Goal: Task Accomplishment & Management: Use online tool/utility

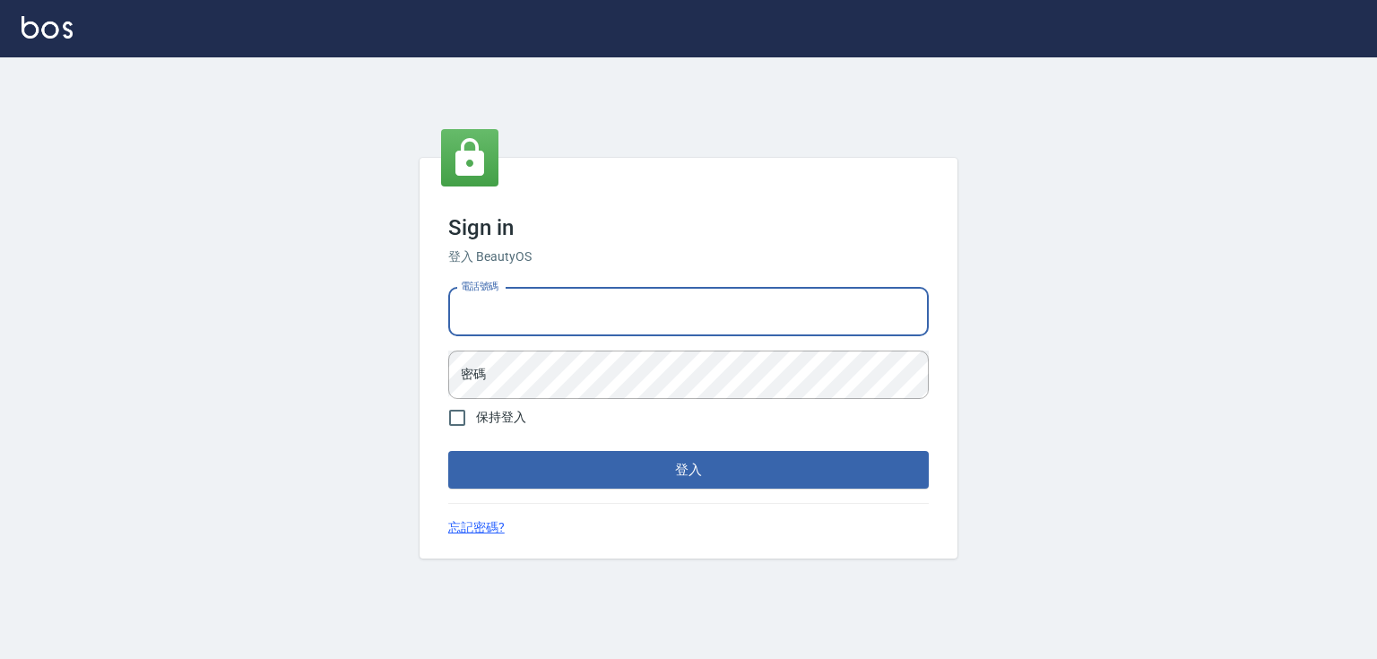
click at [550, 312] on input "電話號碼" at bounding box center [688, 312] width 481 height 48
type input "0932942809"
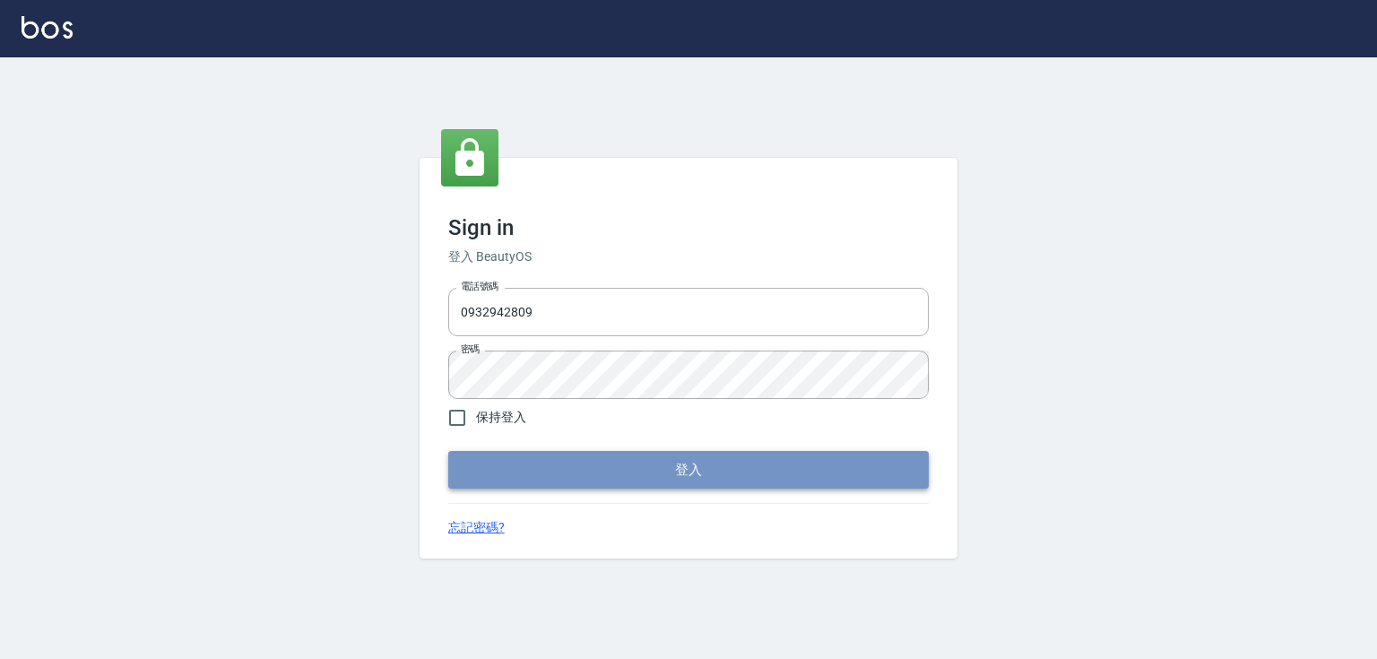
click at [699, 458] on button "登入" at bounding box center [688, 470] width 481 height 38
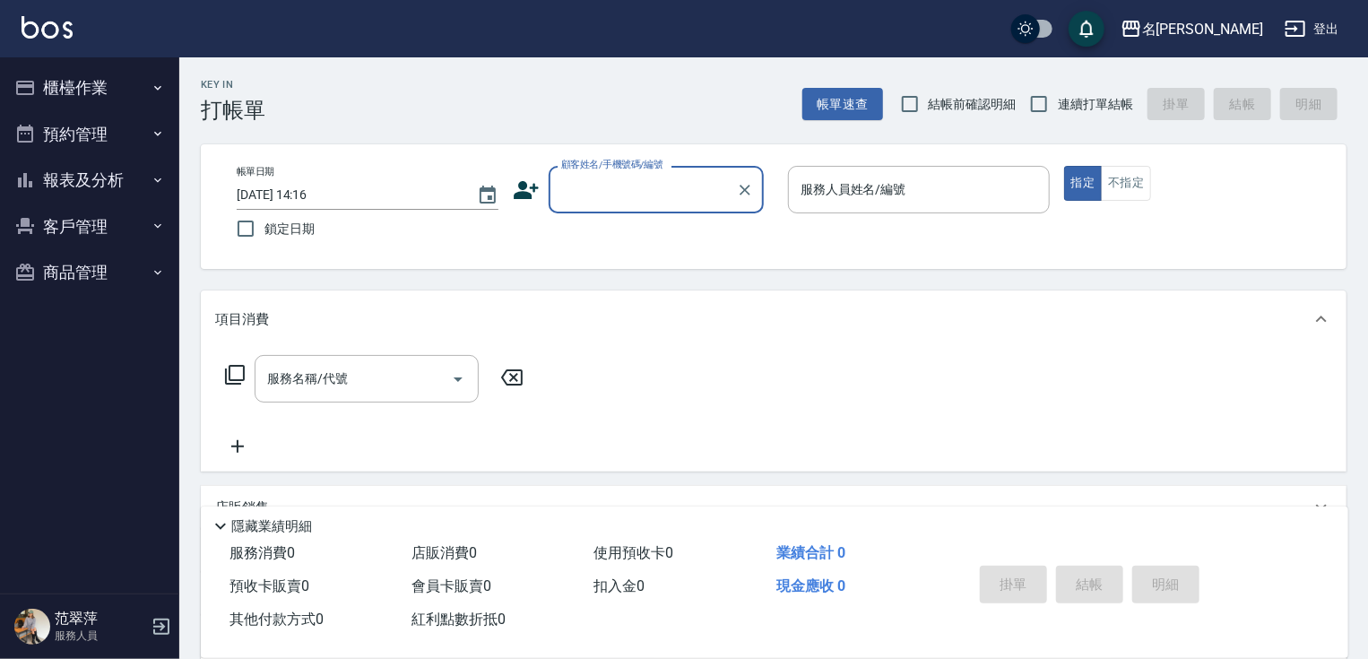
click at [69, 86] on button "櫃檯作業" at bounding box center [89, 88] width 165 height 47
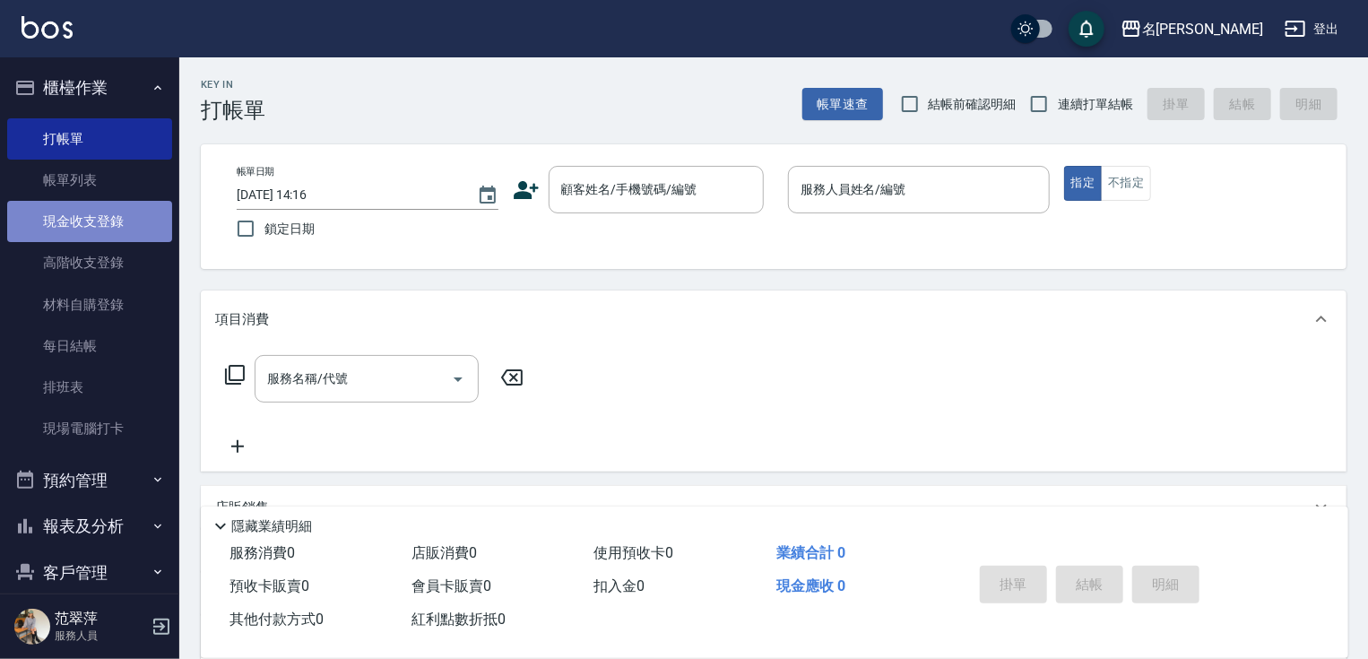
click at [99, 218] on link "現金收支登錄" at bounding box center [89, 221] width 165 height 41
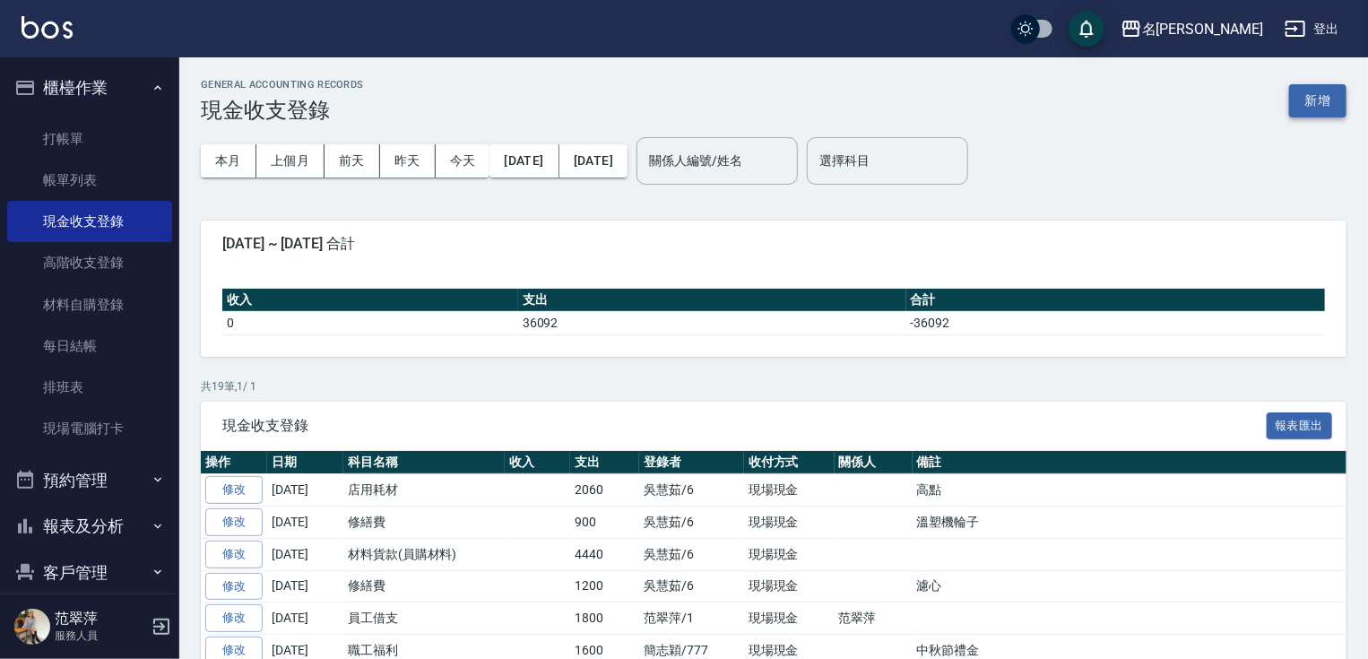
click at [1315, 104] on button "新增" at bounding box center [1317, 100] width 57 height 33
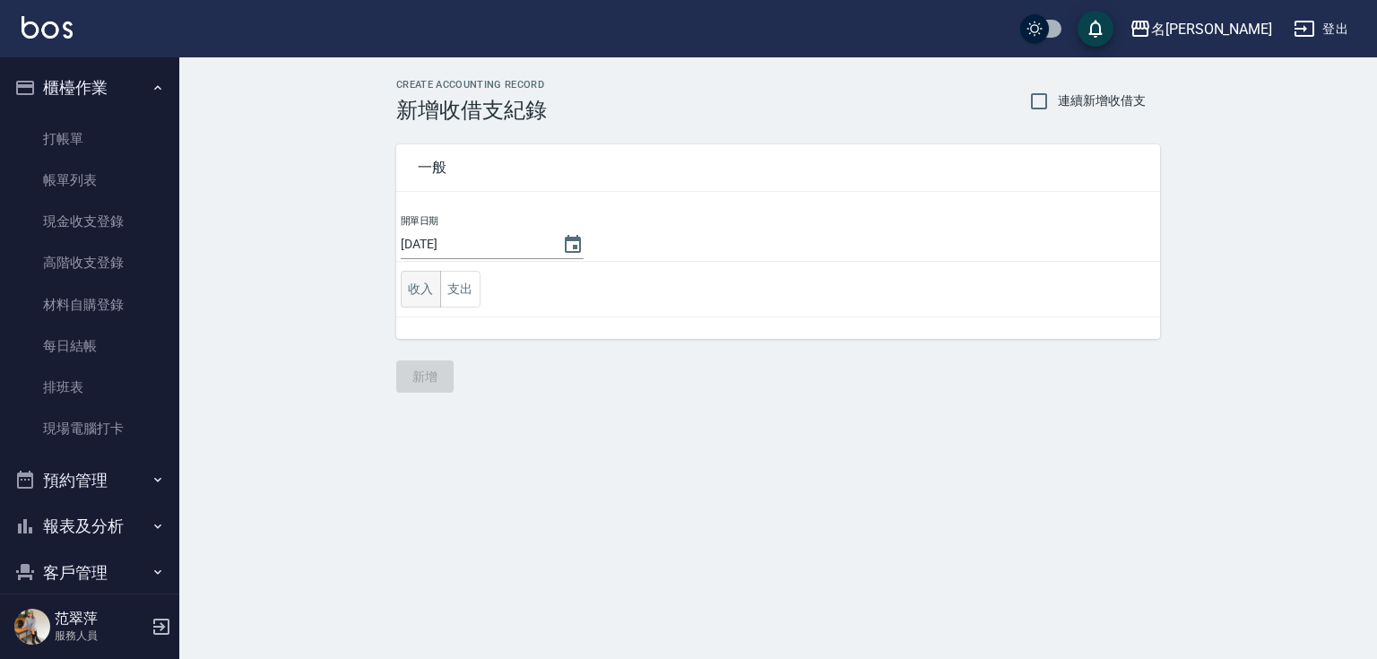
click at [426, 284] on button "收入" at bounding box center [421, 289] width 40 height 37
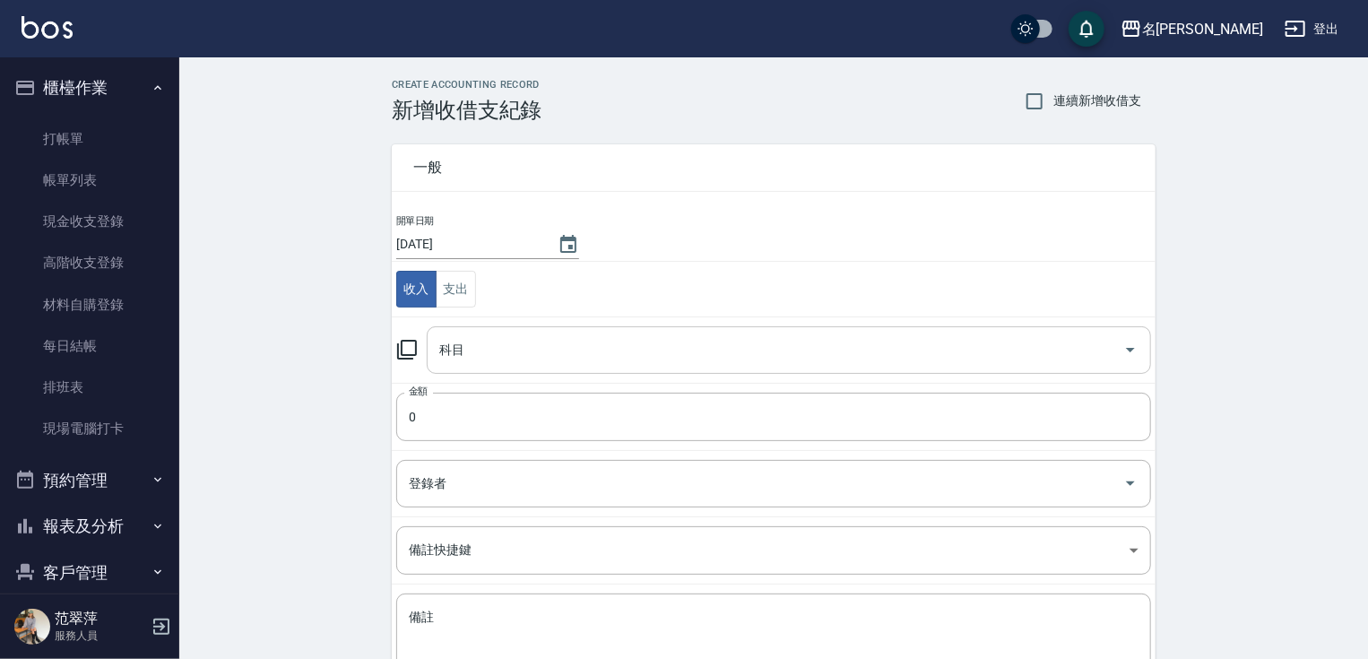
drag, startPoint x: 509, startPoint y: 361, endPoint x: 514, endPoint y: 371, distance: 10.8
click at [512, 367] on div "科目" at bounding box center [789, 350] width 724 height 48
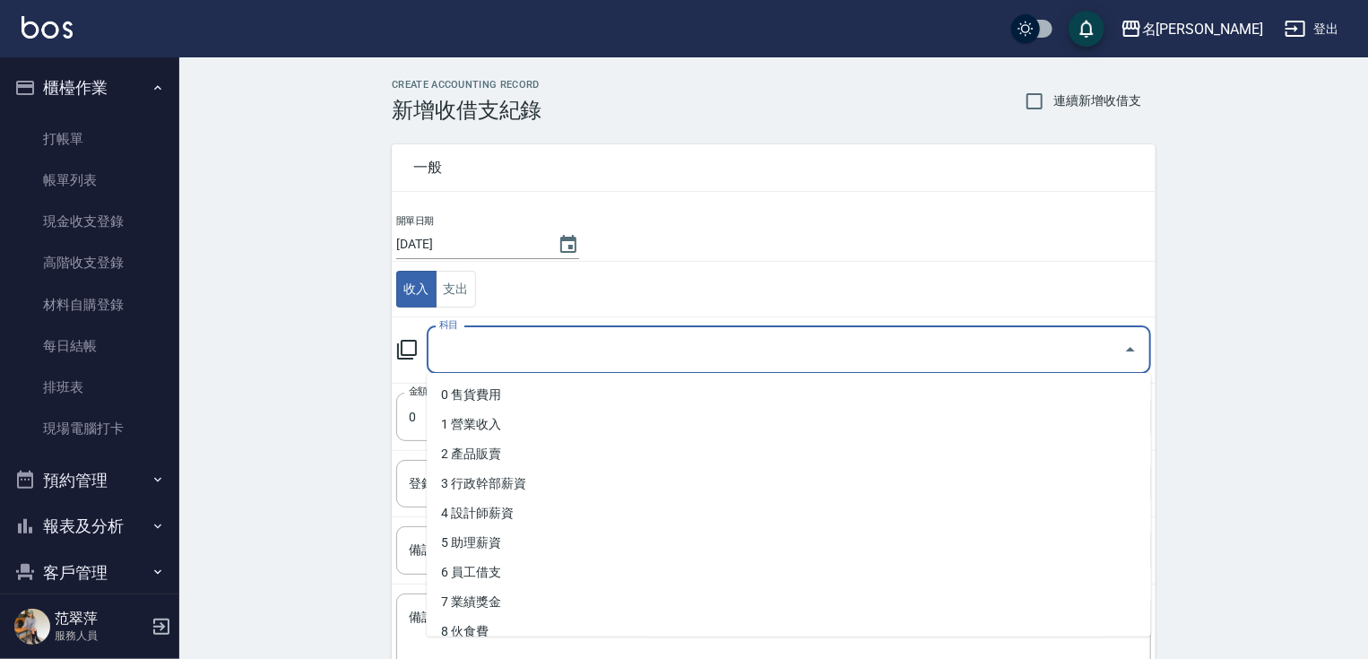
click at [500, 341] on input "科目" at bounding box center [775, 349] width 681 height 31
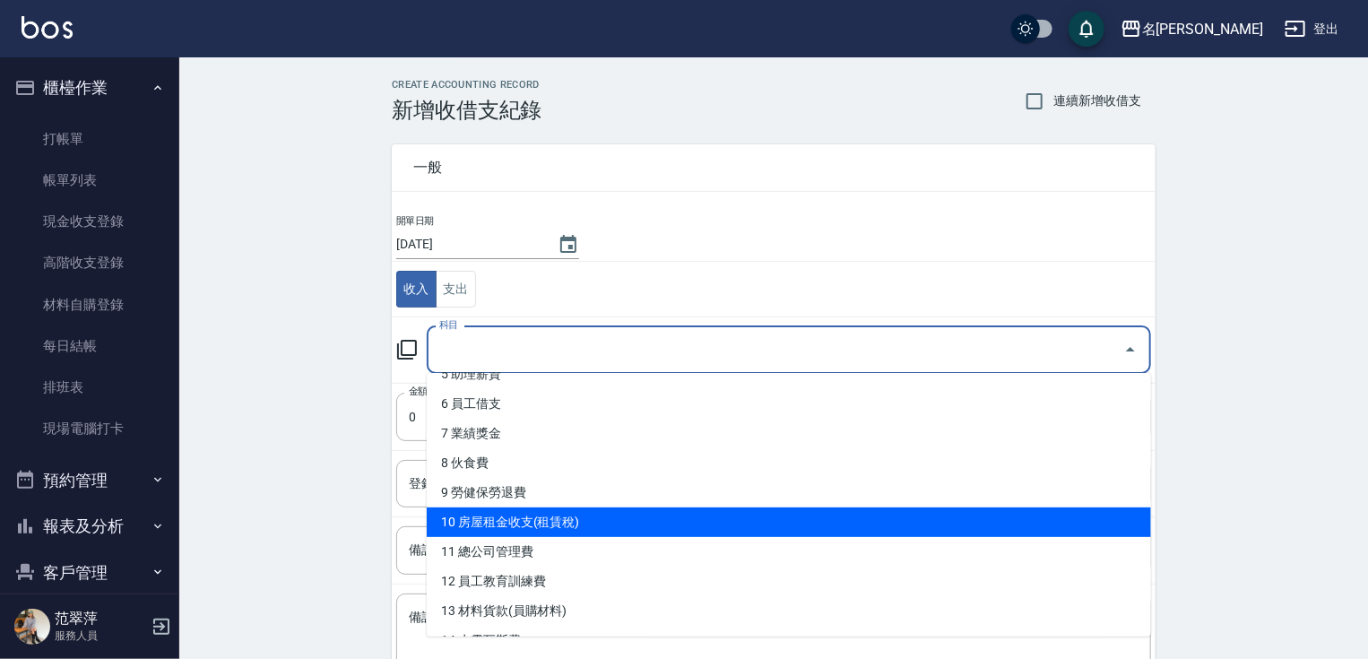
click at [557, 530] on li "10 房屋租金收支(租賃稅)" at bounding box center [789, 522] width 724 height 30
type input "10 房屋租金收支(租賃稅)"
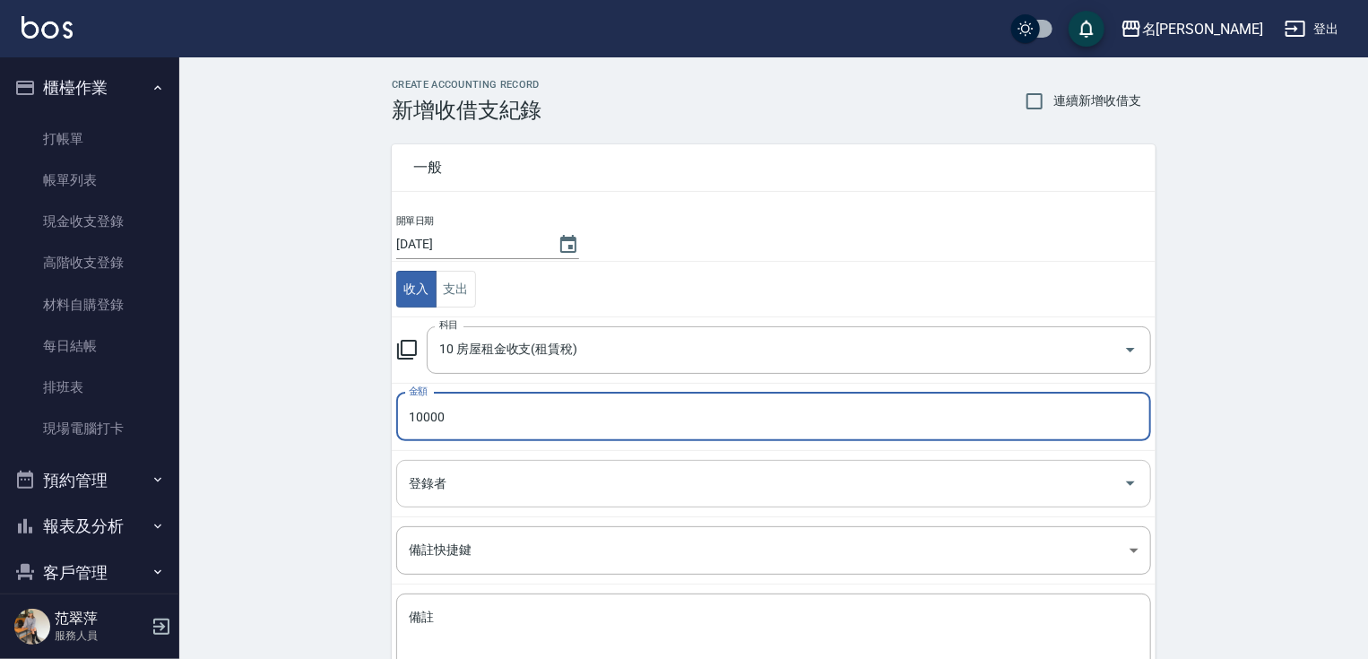
type input "10000"
click at [470, 477] on input "登錄者" at bounding box center [760, 483] width 712 height 31
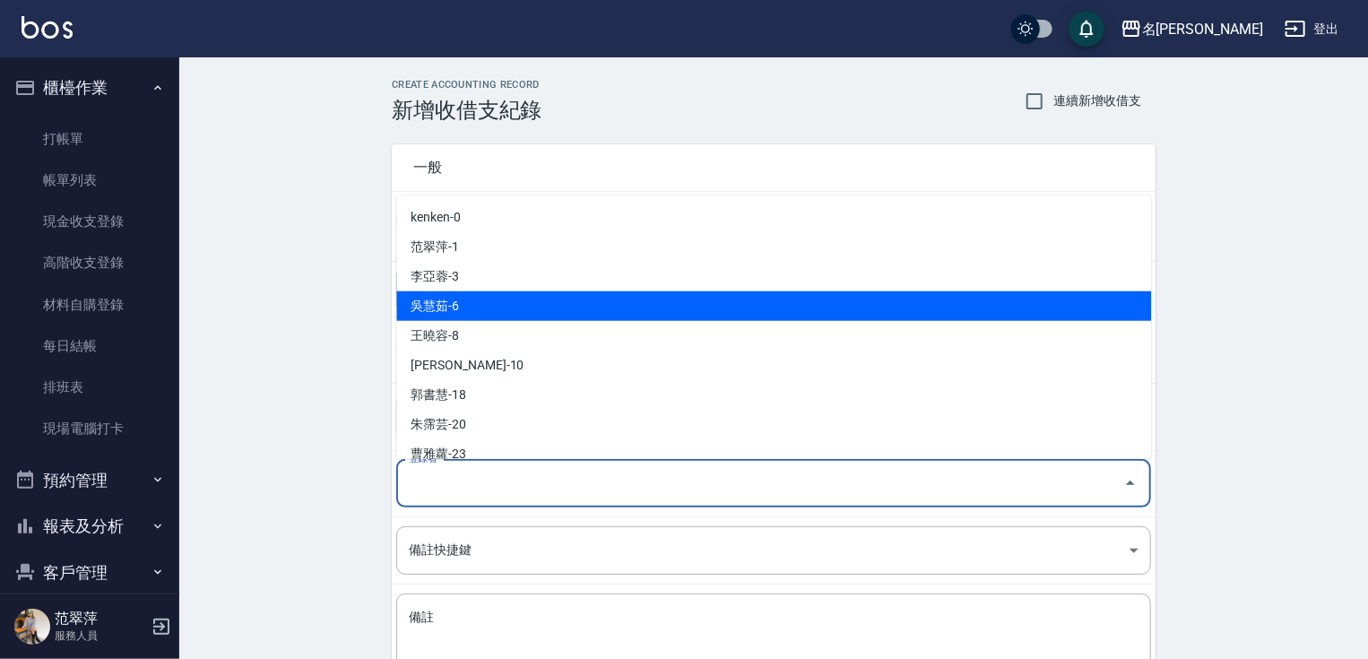
click at [476, 308] on li "吳慧茹-6" at bounding box center [773, 306] width 755 height 30
type input "吳慧茹-6"
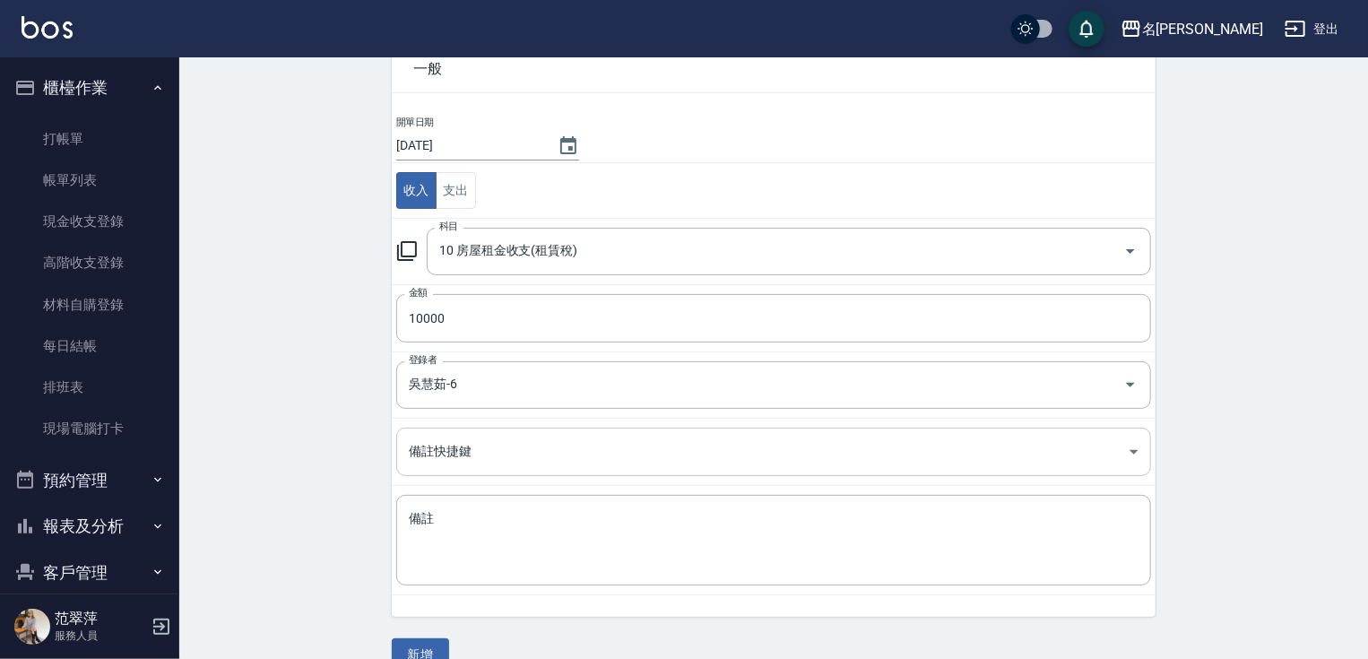
scroll to position [130, 0]
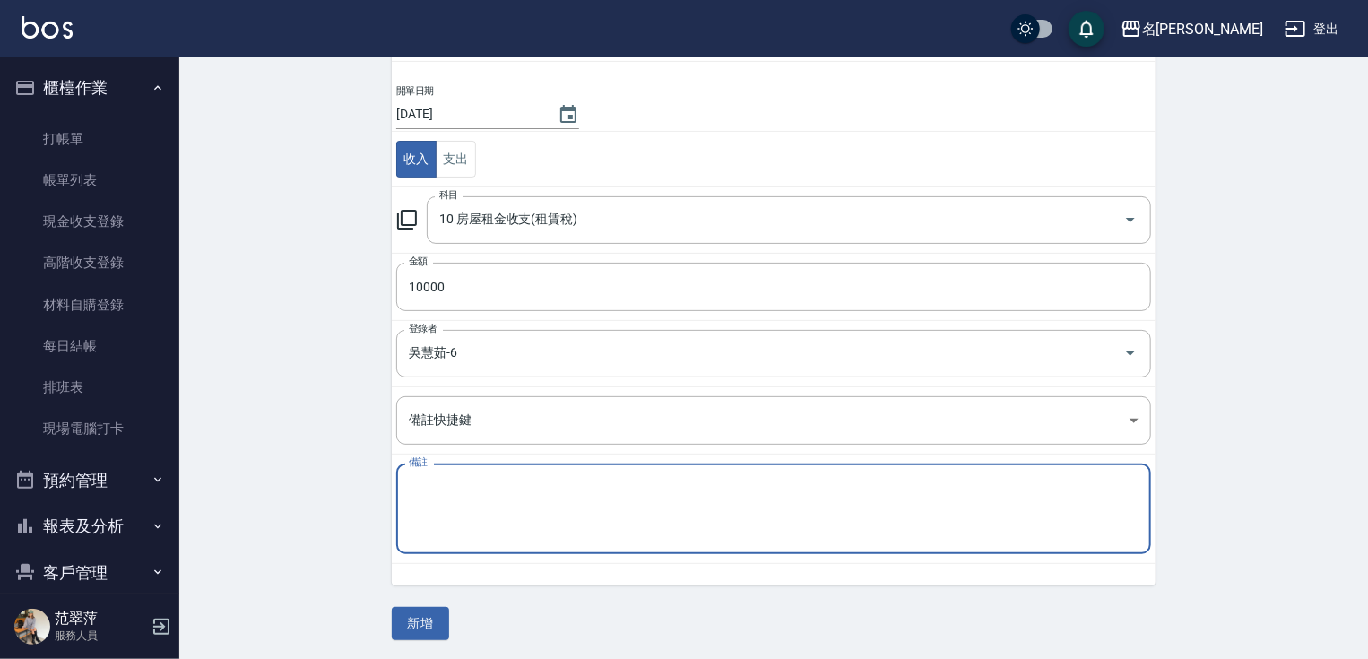
click at [518, 497] on textarea "備註" at bounding box center [774, 509] width 730 height 61
drag, startPoint x: 499, startPoint y: 531, endPoint x: 495, endPoint y: 522, distance: 10.0
click at [499, 531] on textarea "備註" at bounding box center [774, 509] width 730 height 61
type textarea "a"
type textarea "美啑"
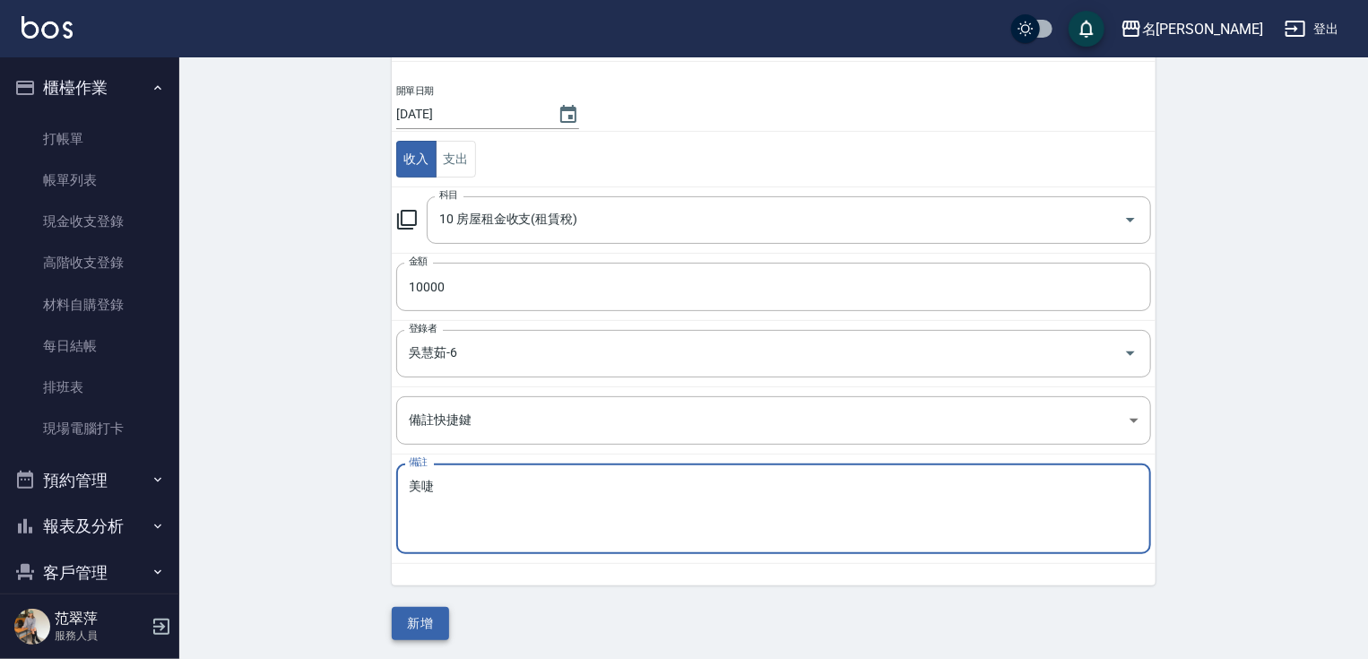
click at [425, 612] on button "新增" at bounding box center [420, 623] width 57 height 33
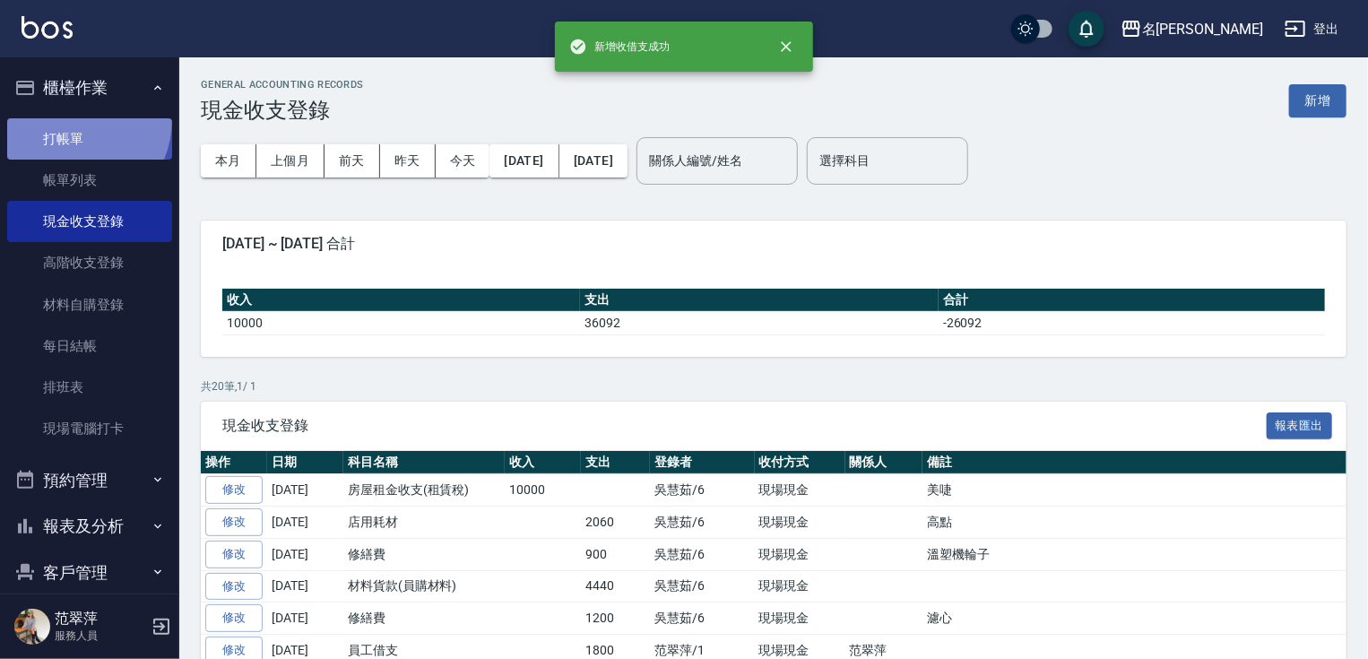
click at [66, 118] on link "打帳單" at bounding box center [89, 138] width 165 height 41
